Goal: Task Accomplishment & Management: Manage account settings

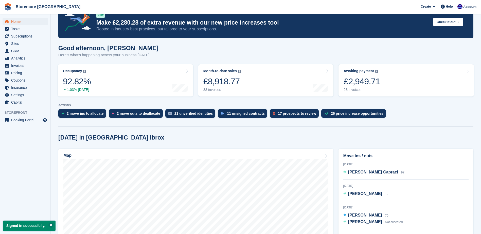
scroll to position [25, 0]
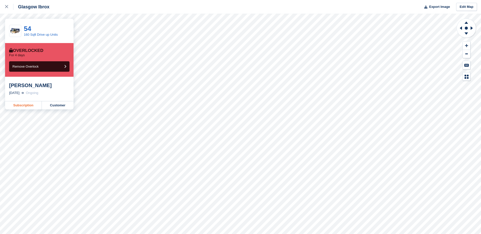
click at [31, 107] on link "Subscription" at bounding box center [23, 105] width 37 height 8
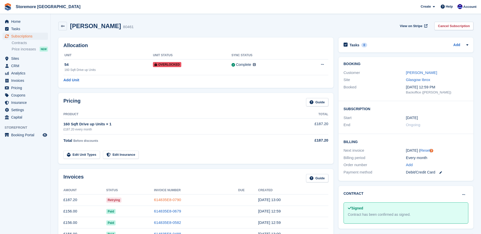
click at [176, 202] on link "614835E8-0790" at bounding box center [167, 200] width 27 height 4
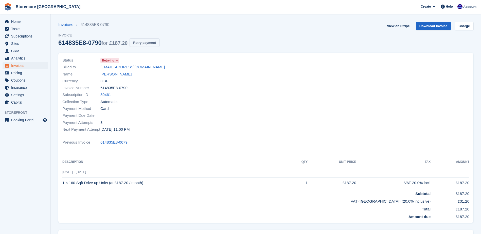
click at [140, 42] on button "Retry payment" at bounding box center [145, 43] width 30 height 8
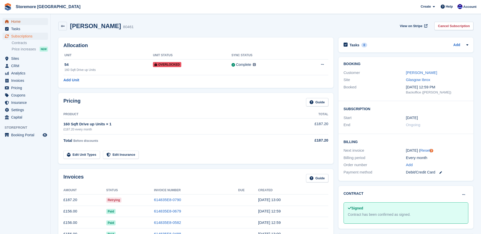
click at [32, 21] on span "Home" at bounding box center [26, 21] width 30 height 7
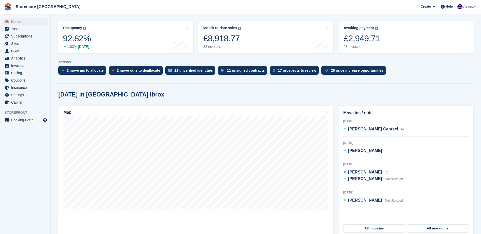
scroll to position [51, 0]
